Goal: Information Seeking & Learning: Learn about a topic

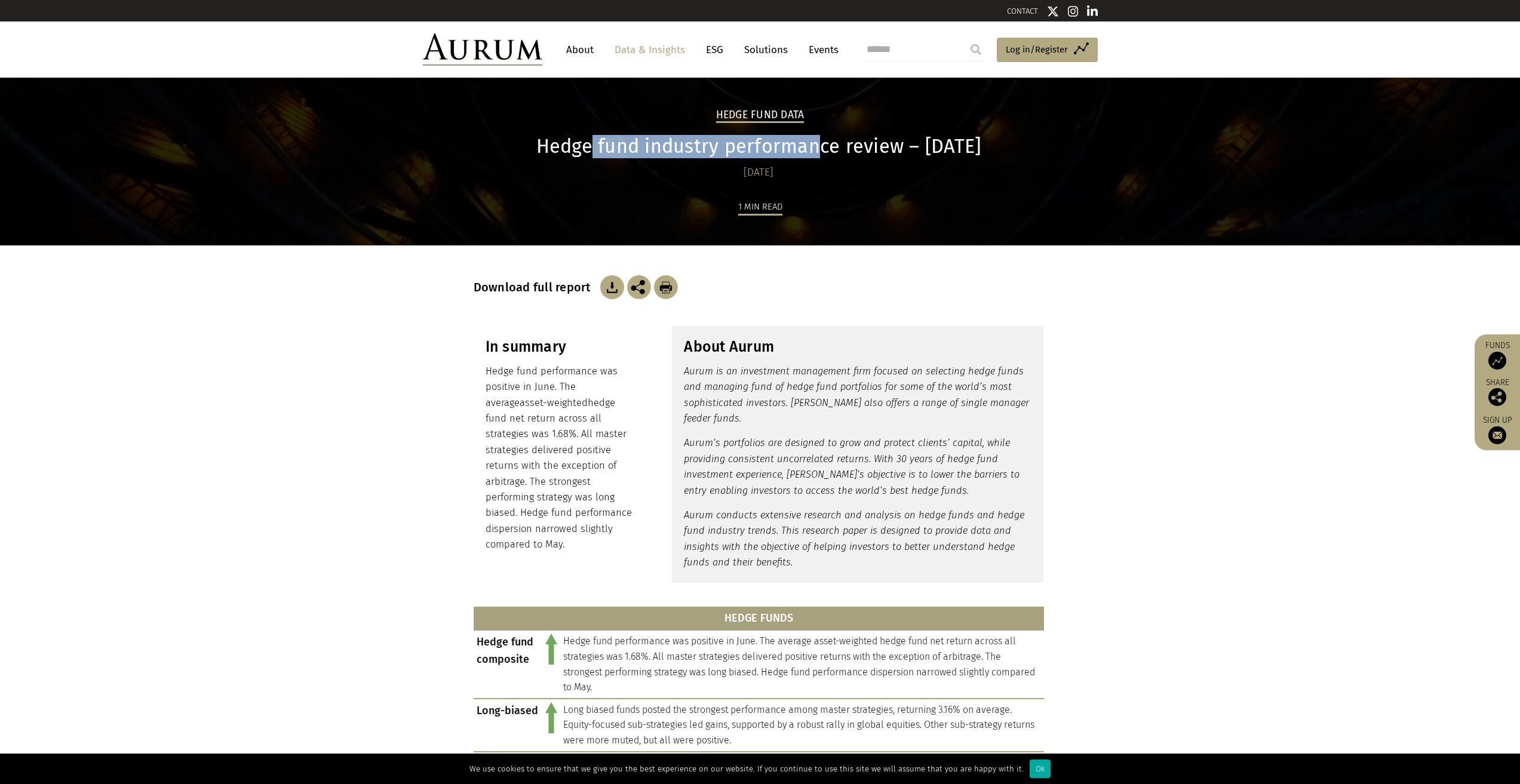
drag, startPoint x: 576, startPoint y: 149, endPoint x: 807, endPoint y: 148, distance: 231.0
click at [807, 148] on h1 "Hedge fund industry performance review – [DATE]" at bounding box center [758, 147] width 571 height 23
click at [727, 380] on p "Aurum is an investment management firm focused on selecting hedge funds and man…" at bounding box center [857, 395] width 348 height 64
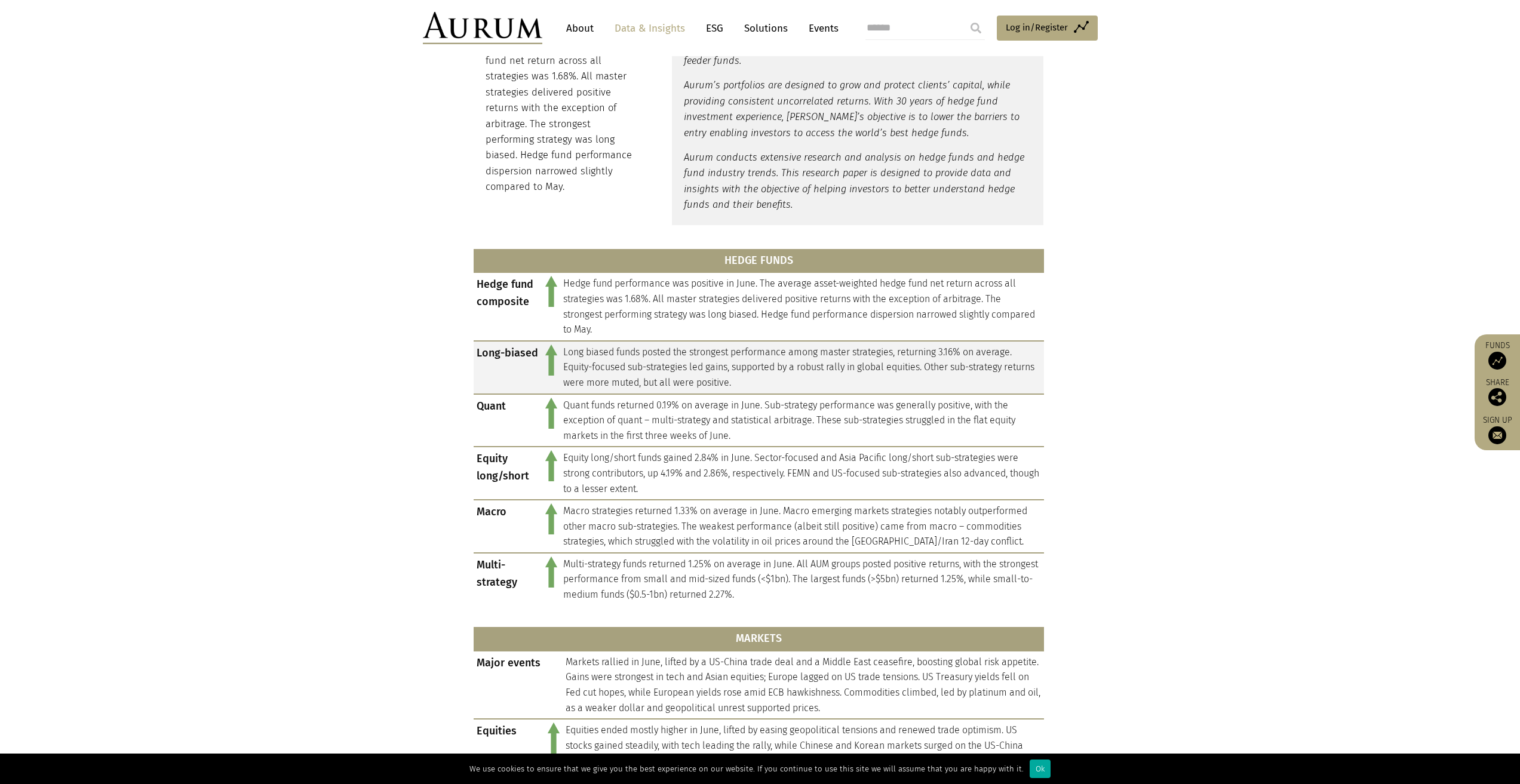
scroll to position [358, 0]
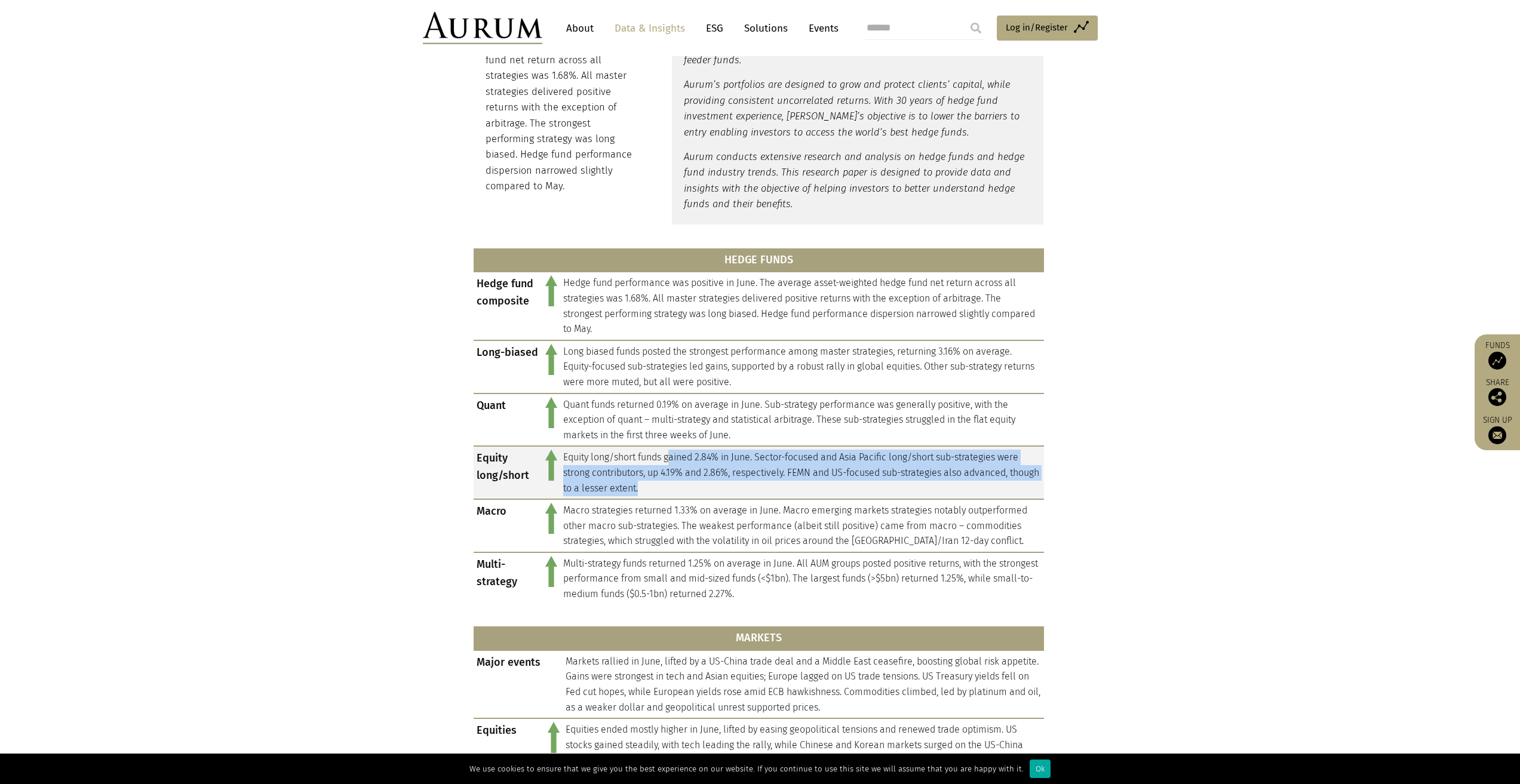
drag, startPoint x: 689, startPoint y: 466, endPoint x: 750, endPoint y: 482, distance: 63.1
click at [750, 482] on td "Equity long/short funds gained 2.84% in June. Sector-focused and Asia Pacific l…" at bounding box center [802, 472] width 483 height 53
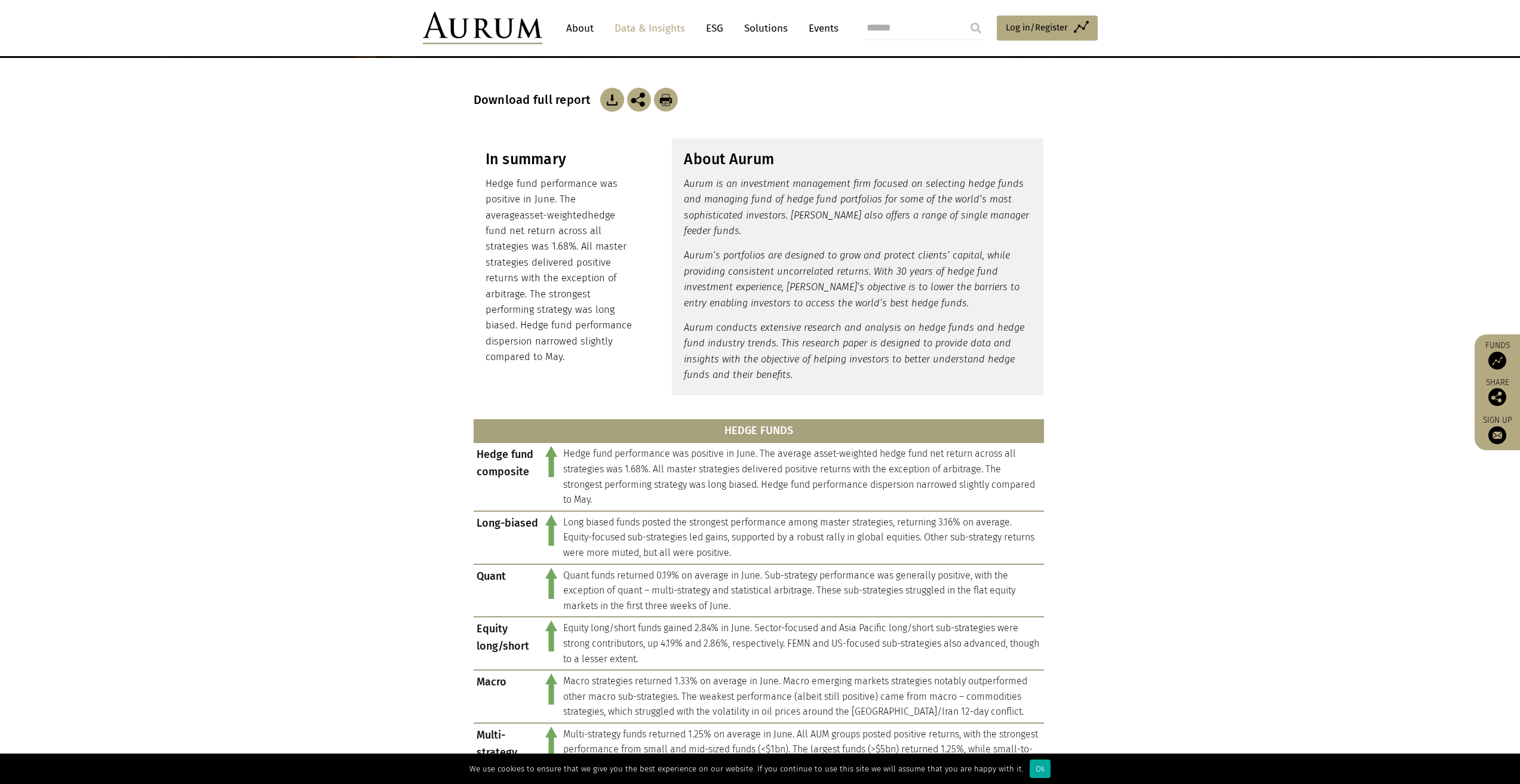
scroll to position [193, 0]
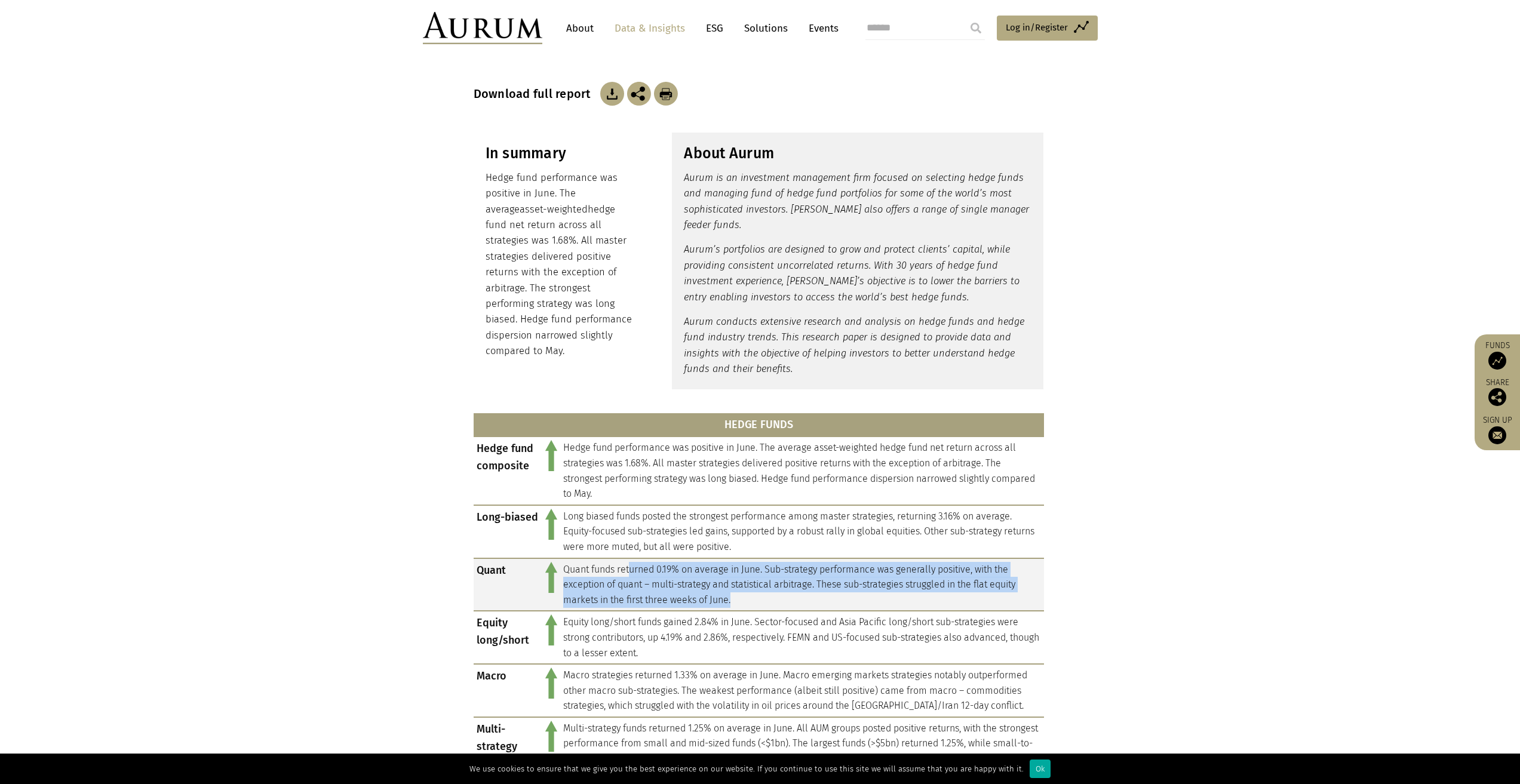
drag, startPoint x: 632, startPoint y: 573, endPoint x: 795, endPoint y: 600, distance: 165.2
click at [795, 600] on td "Quant funds returned 0.19% on average in June. Sub-strategy performance was gen…" at bounding box center [802, 585] width 483 height 53
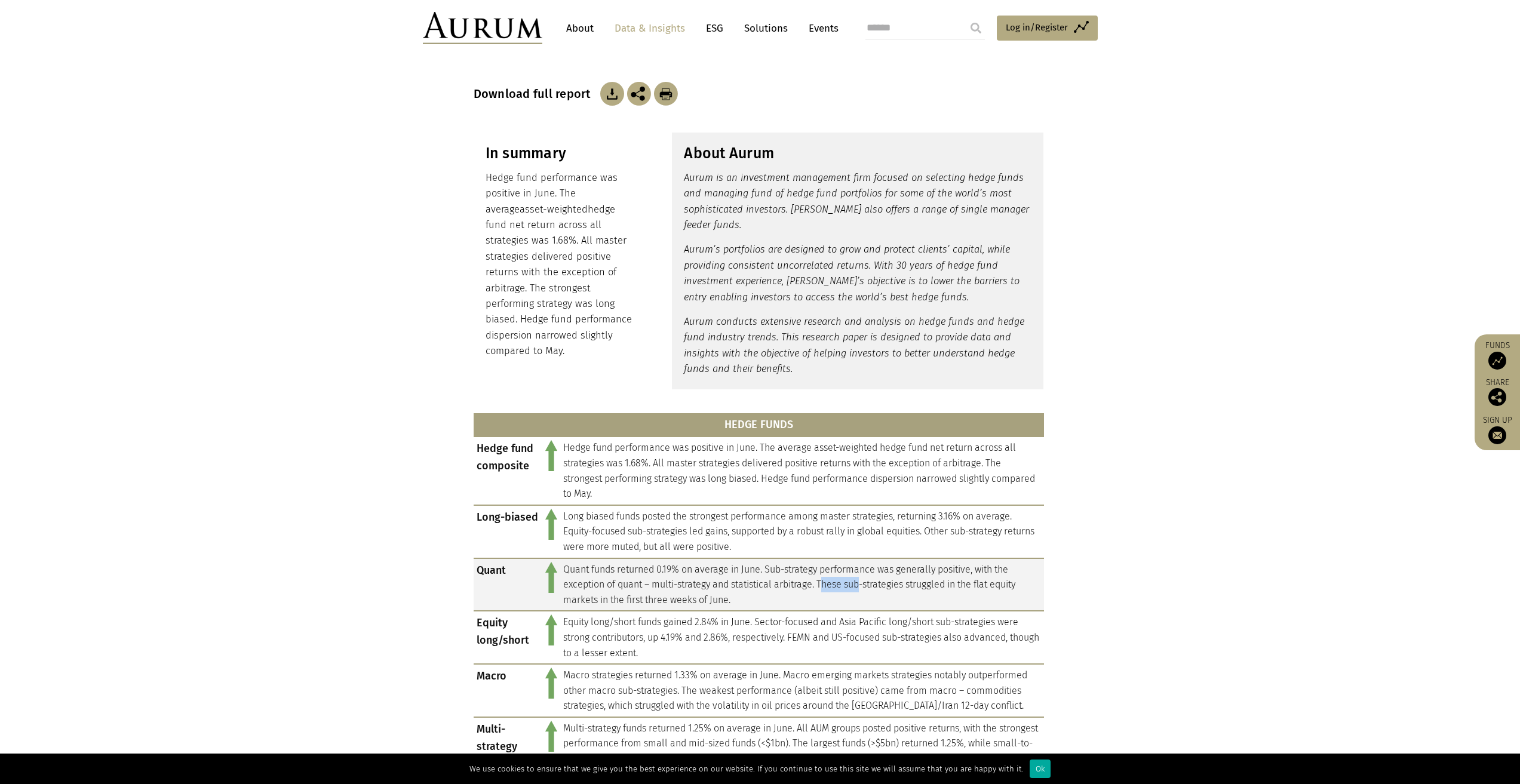
drag, startPoint x: 825, startPoint y: 580, endPoint x: 866, endPoint y: 591, distance: 42.4
click at [866, 591] on td "Quant funds returned 0.19% on average in June. Sub-strategy performance was gen…" at bounding box center [802, 585] width 483 height 53
drag, startPoint x: 834, startPoint y: 590, endPoint x: 895, endPoint y: 599, distance: 61.7
click at [895, 599] on td "Quant funds returned 0.19% on average in June. Sub-strategy performance was gen…" at bounding box center [802, 585] width 483 height 53
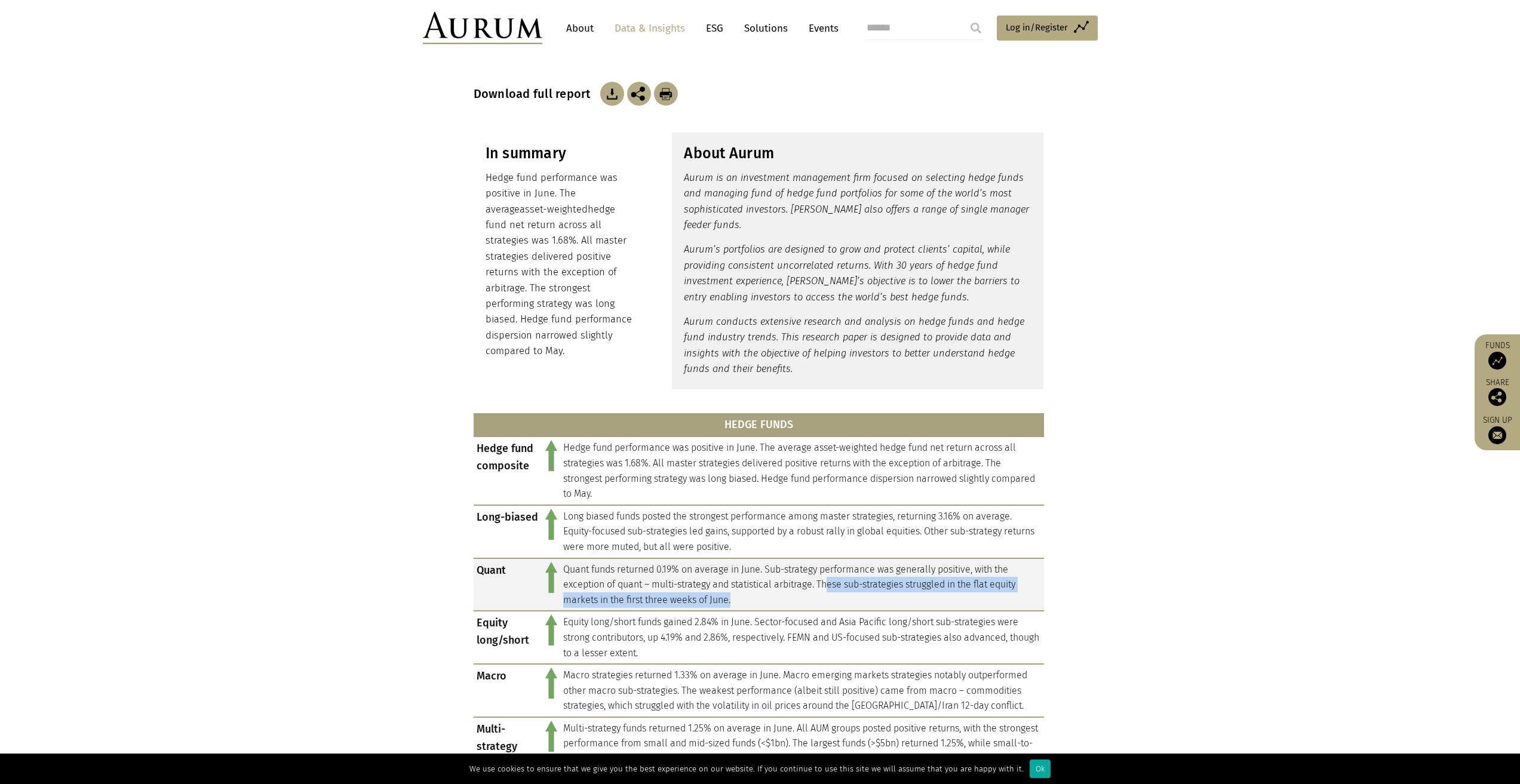
click at [895, 599] on td "Quant funds returned 0.19% on average in June. Sub-strategy performance was gen…" at bounding box center [802, 585] width 483 height 53
drag, startPoint x: 817, startPoint y: 586, endPoint x: 866, endPoint y: 596, distance: 50.0
click at [866, 596] on td "Quant funds returned 0.19% on average in June. Sub-strategy performance was gen…" at bounding box center [802, 585] width 483 height 53
click at [842, 593] on td "Quant funds returned 0.19% on average in June. Sub-strategy performance was gen…" at bounding box center [802, 585] width 483 height 53
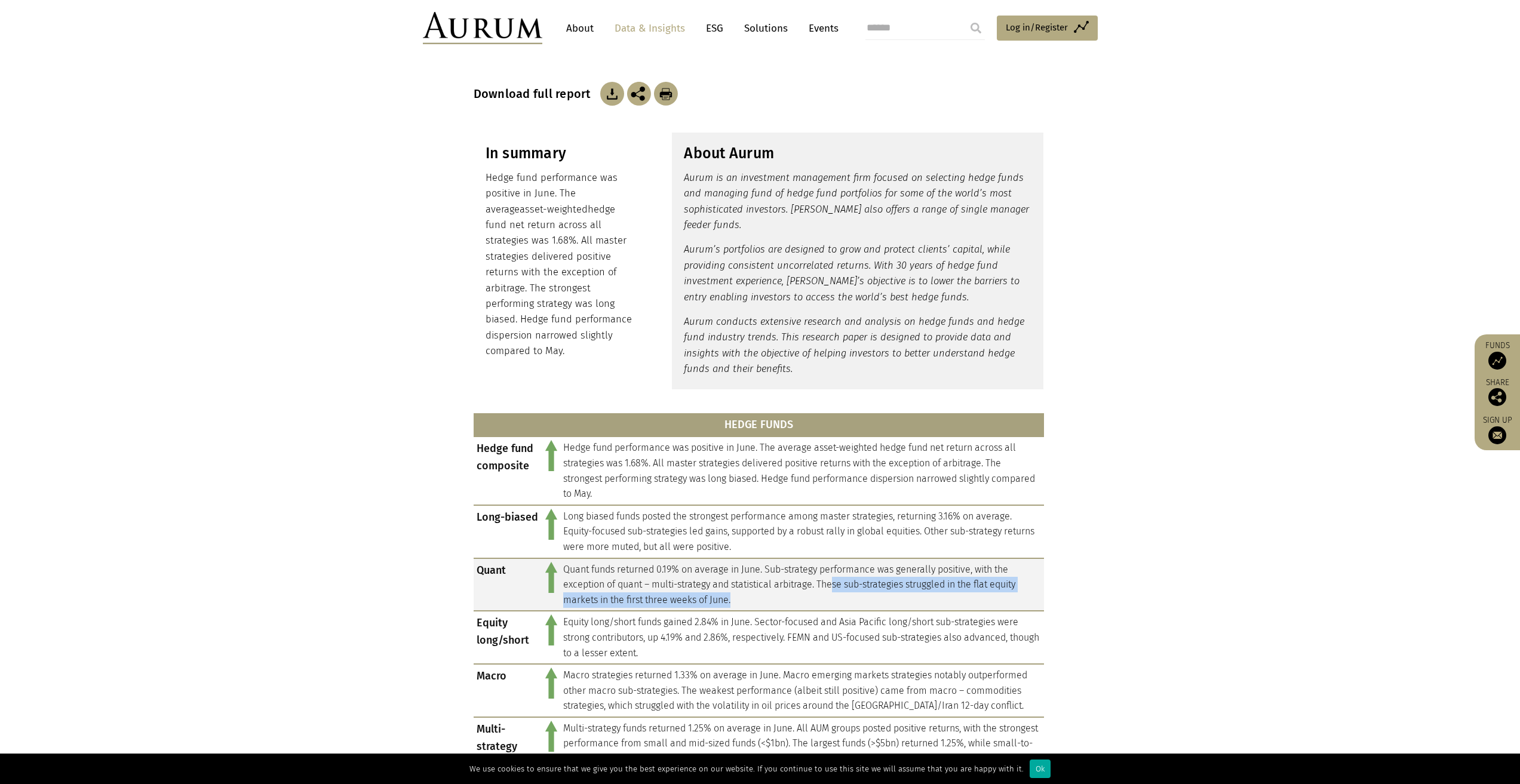
click at [842, 593] on td "Quant funds returned 0.19% on average in June. Sub-strategy performance was gen…" at bounding box center [802, 585] width 483 height 53
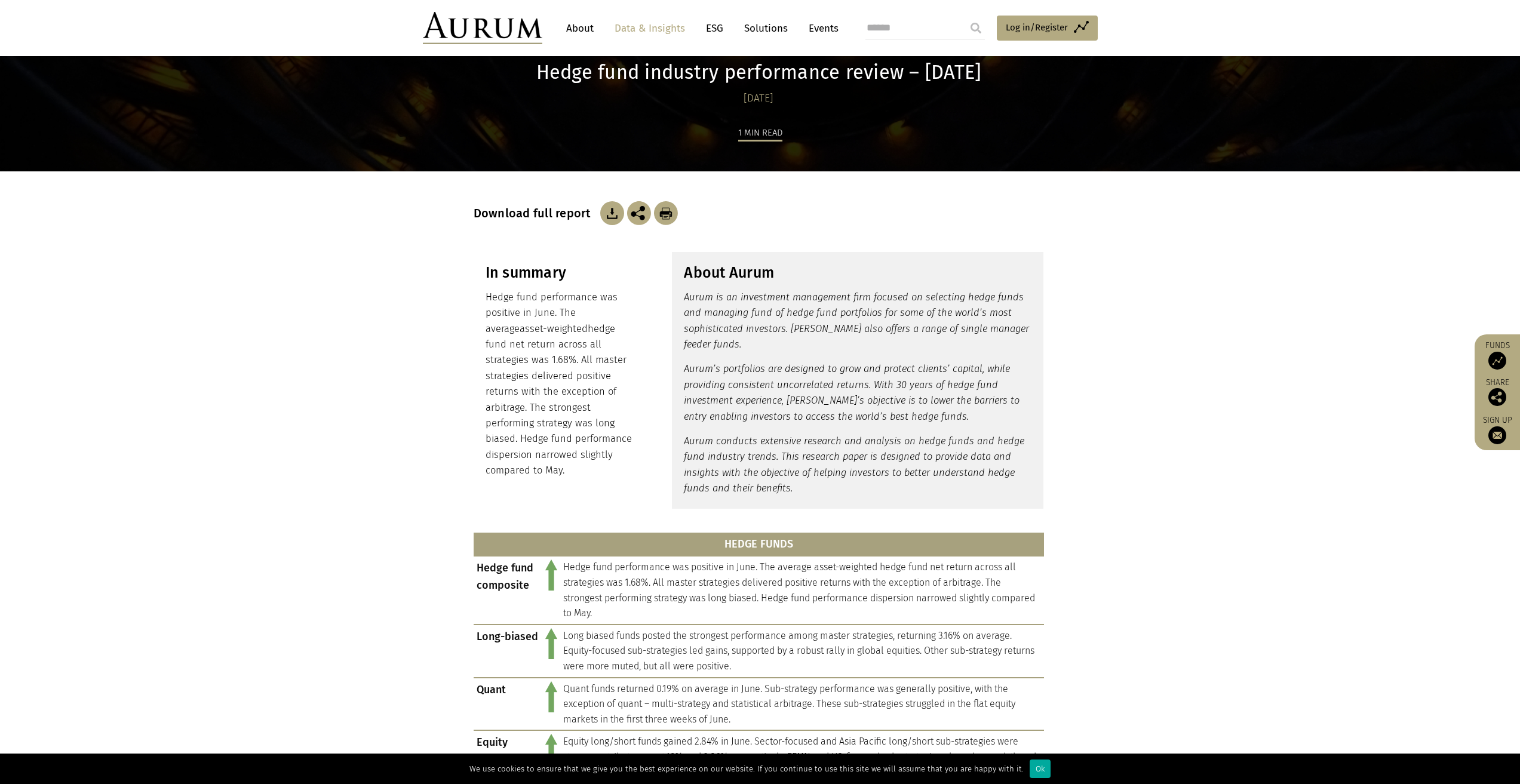
scroll to position [1516, 0]
